Goal: Entertainment & Leisure: Consume media (video, audio)

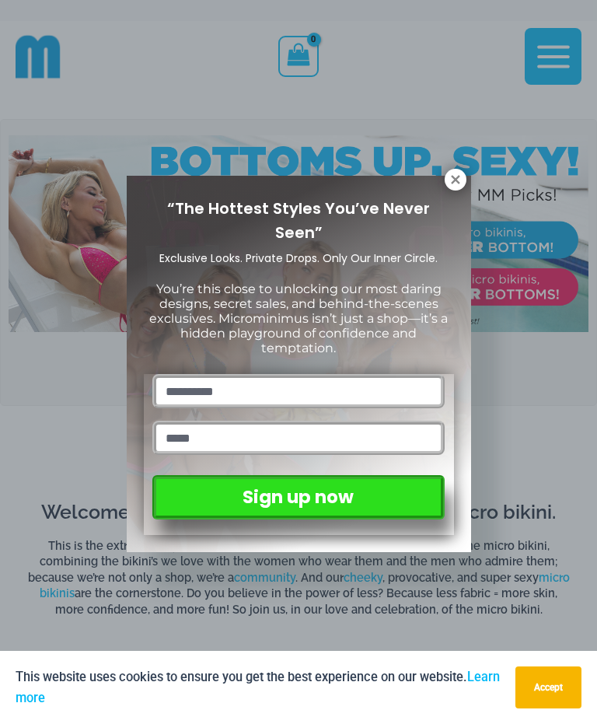
click at [456, 169] on button at bounding box center [456, 180] width 22 height 22
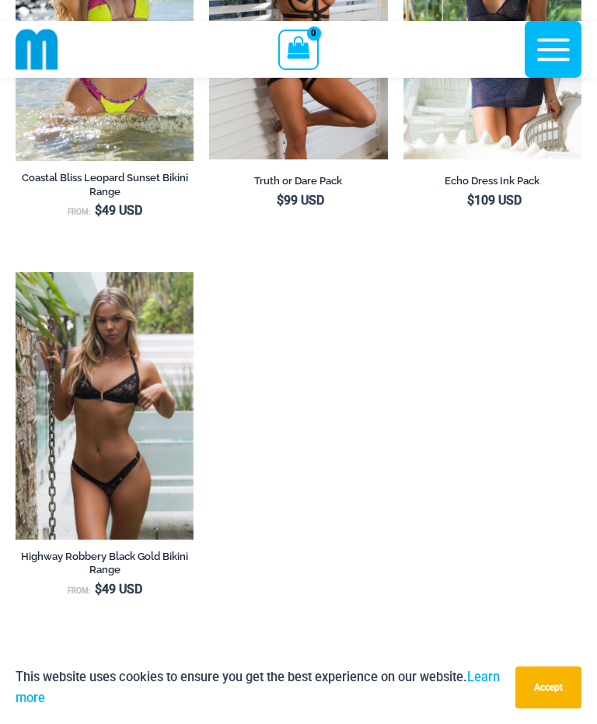
scroll to position [1516, 0]
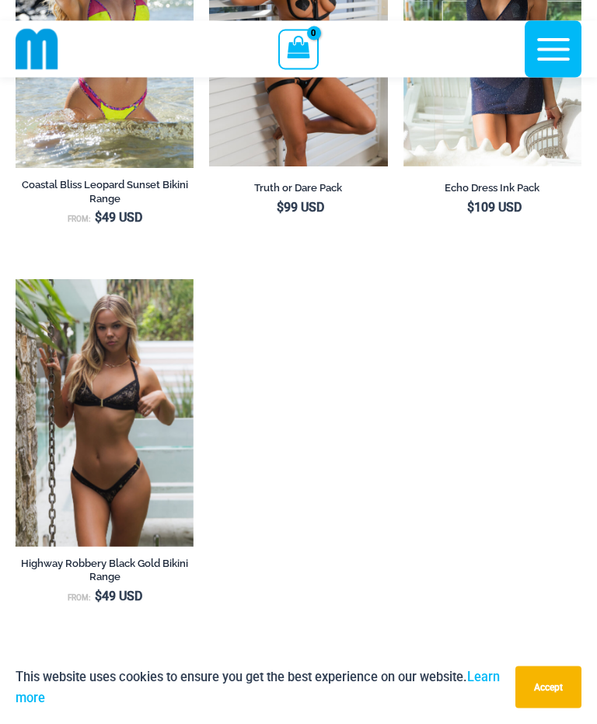
click at [16, 280] on img at bounding box center [16, 280] width 0 height 0
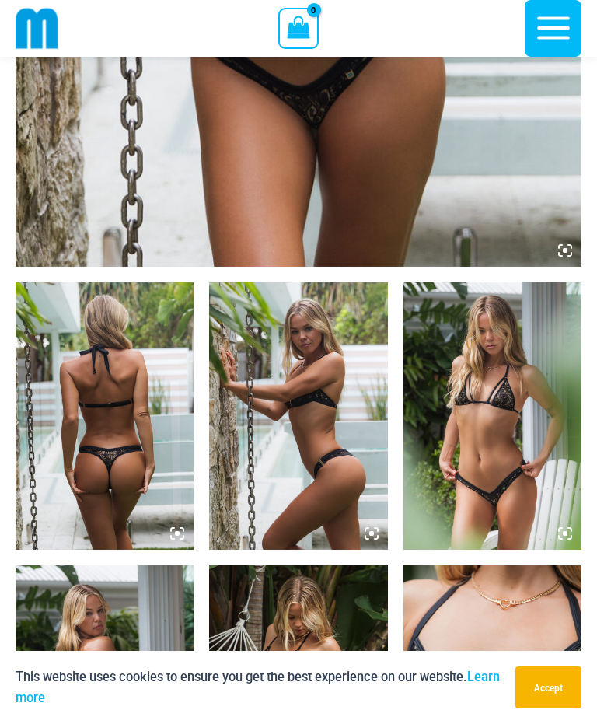
scroll to position [675, 0]
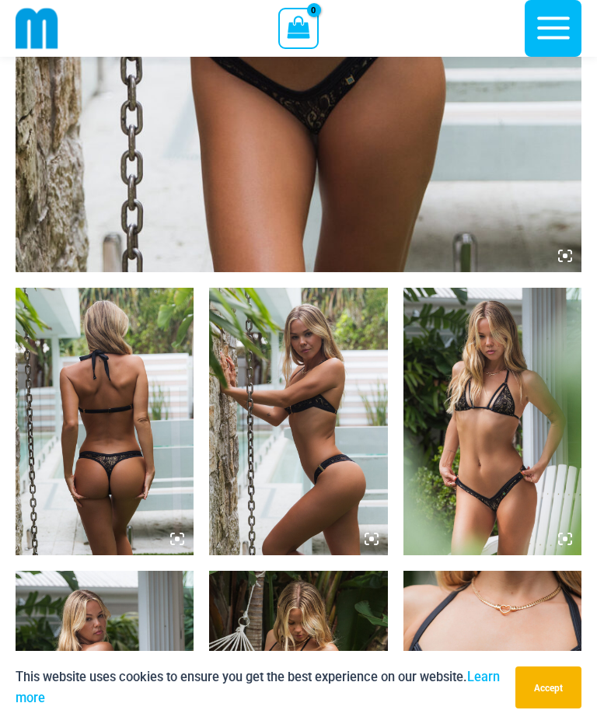
click at [68, 496] on img at bounding box center [105, 421] width 178 height 267
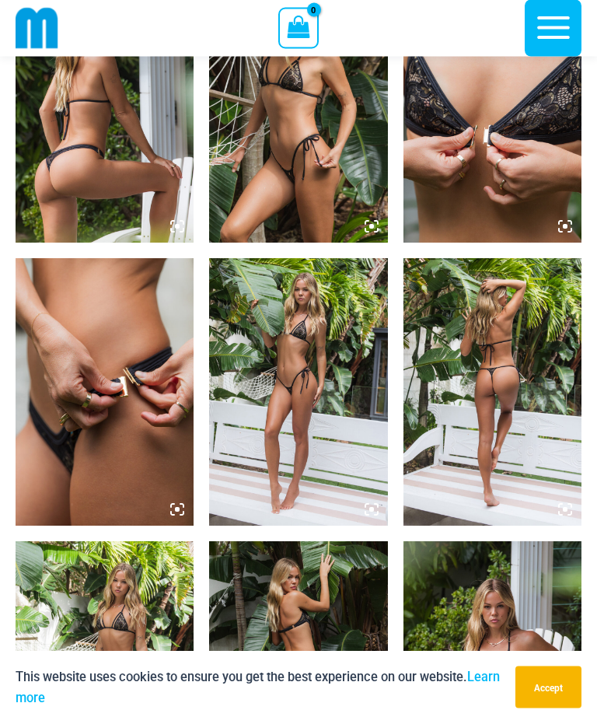
scroll to position [1258, 0]
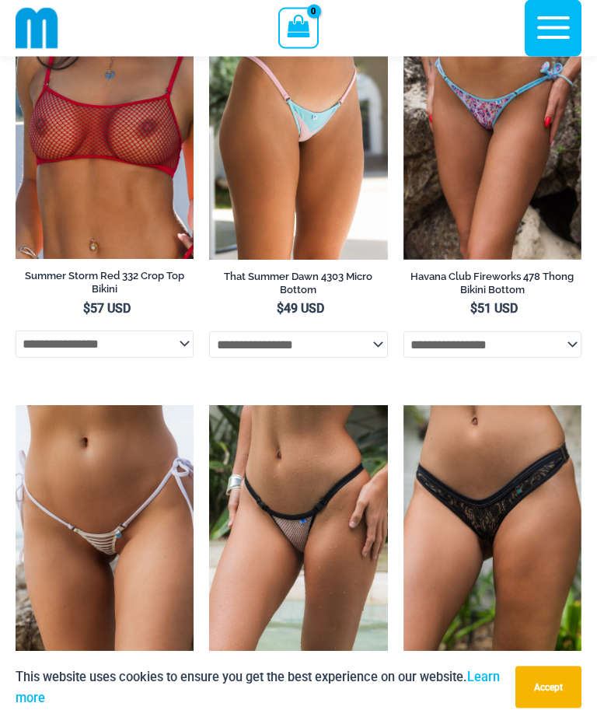
scroll to position [4712, 0]
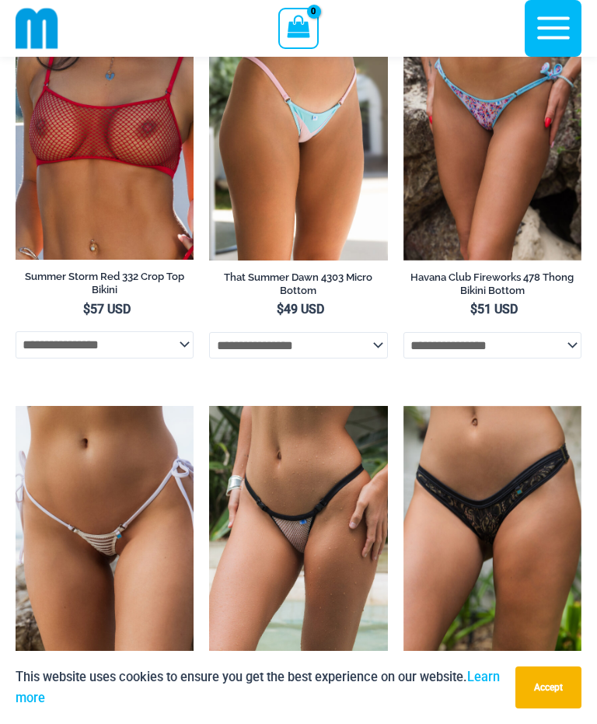
click at [16, 406] on img at bounding box center [16, 406] width 0 height 0
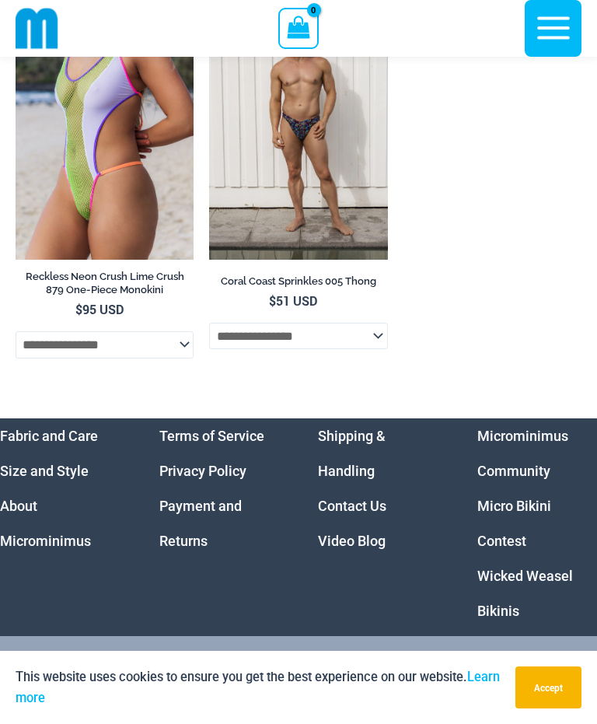
scroll to position [6714, 0]
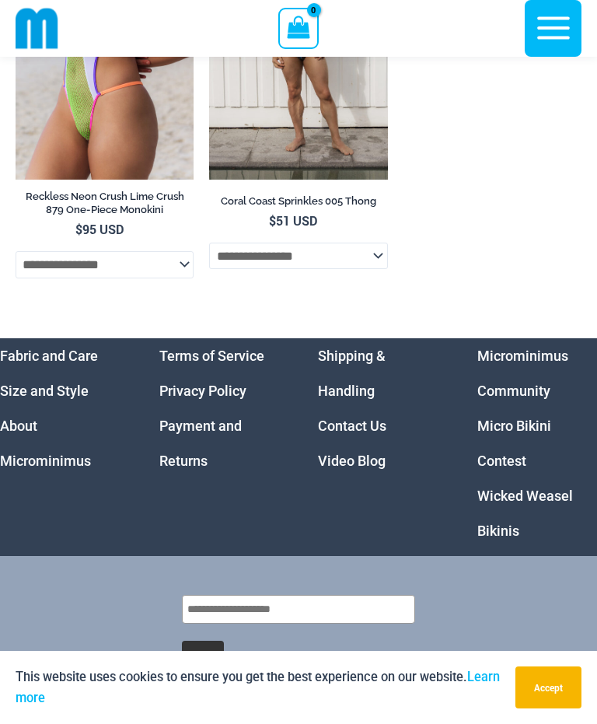
click at [347, 452] on link "Video Blog" at bounding box center [352, 460] width 68 height 16
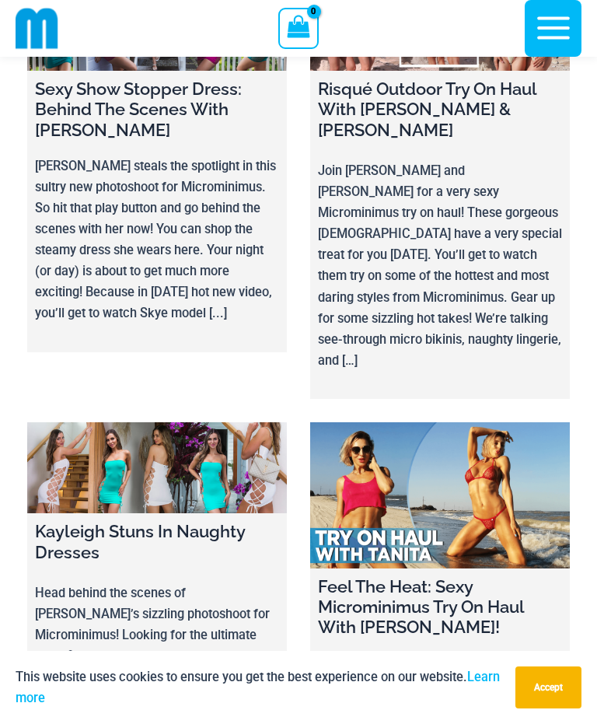
scroll to position [16722, 0]
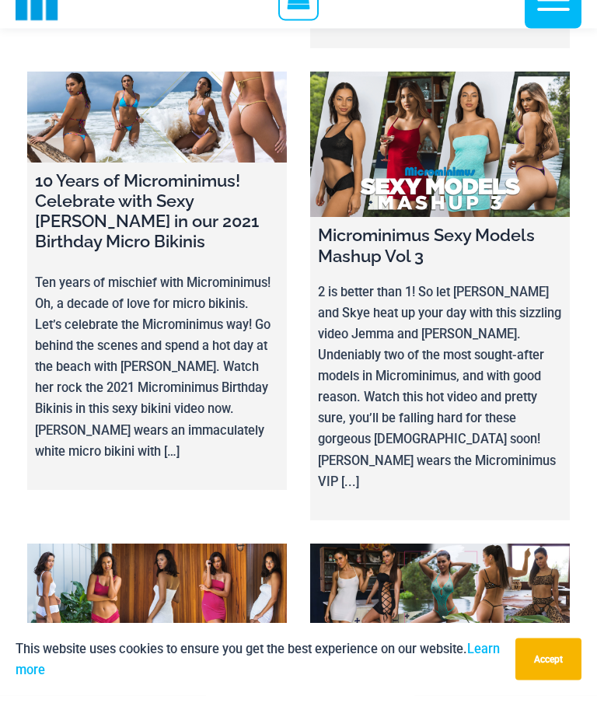
scroll to position [17579, 0]
